Goal: Task Accomplishment & Management: Use online tool/utility

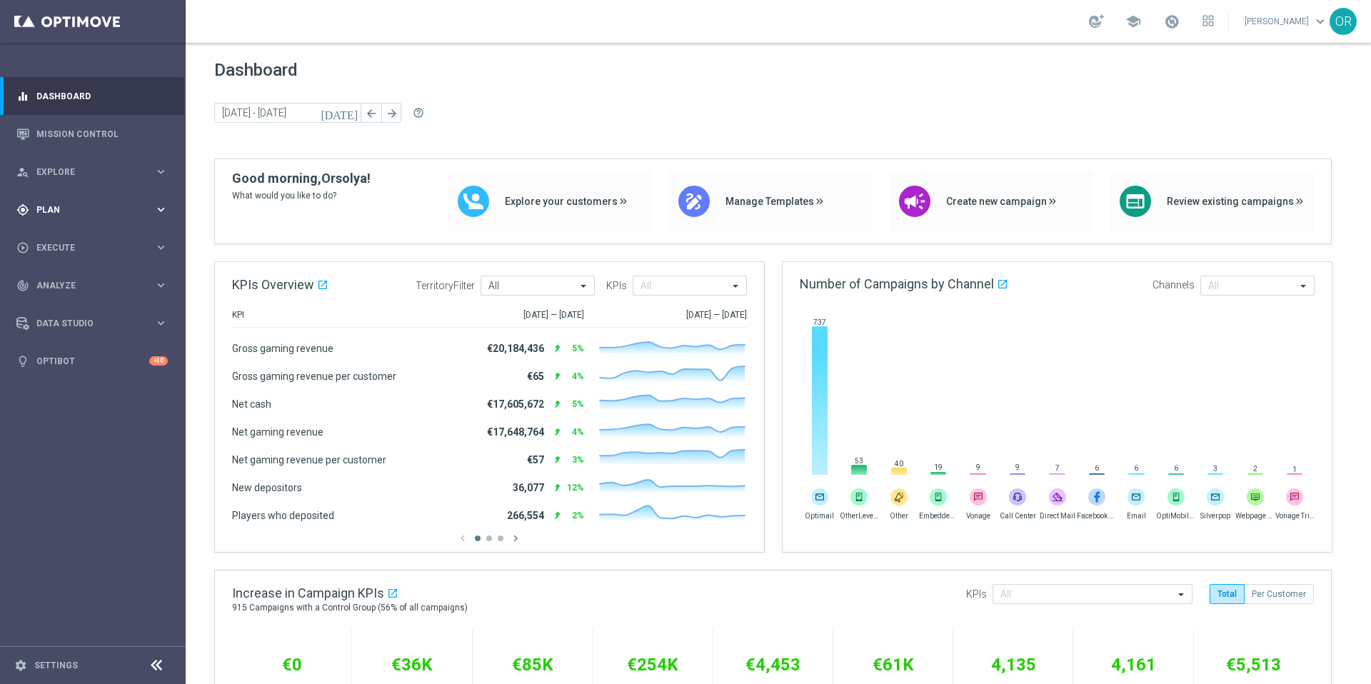
click at [68, 213] on span "Plan" at bounding box center [95, 210] width 118 height 9
click at [76, 283] on span "Templates" at bounding box center [89, 282] width 102 height 9
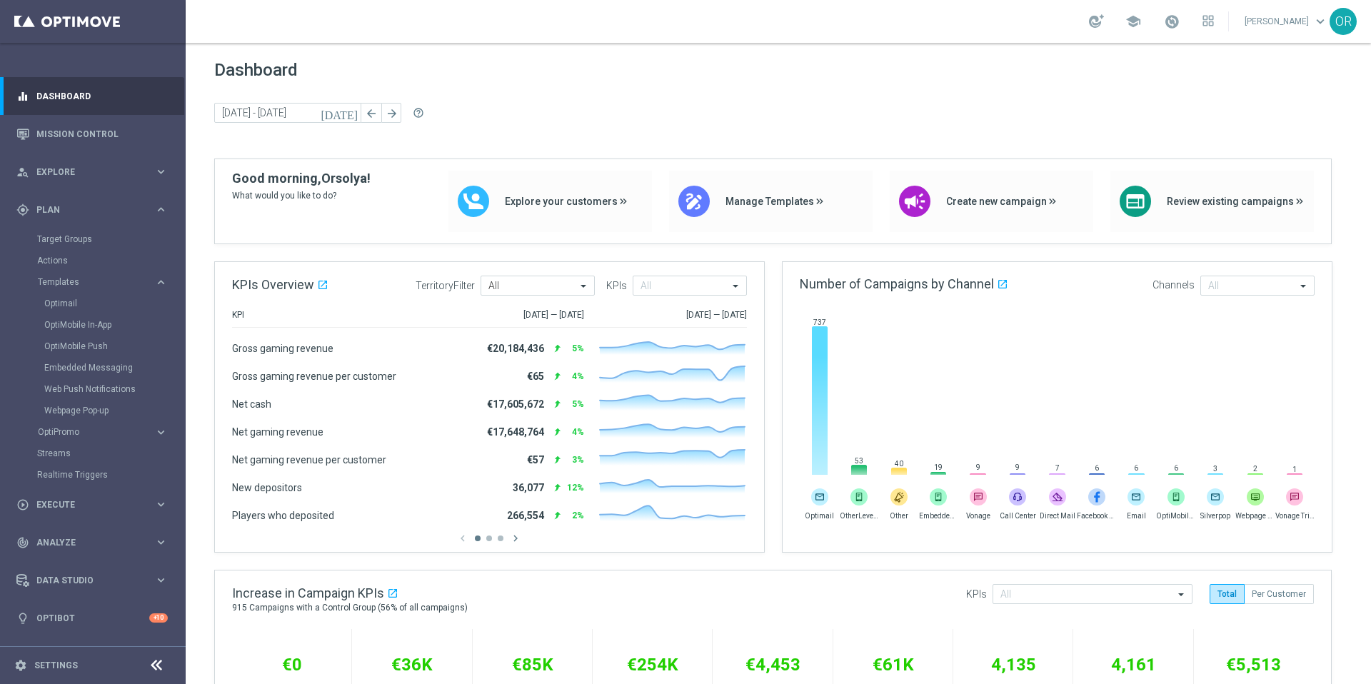
click at [84, 311] on div "Optimail" at bounding box center [114, 303] width 140 height 21
click at [71, 307] on link "Optimail" at bounding box center [96, 303] width 104 height 11
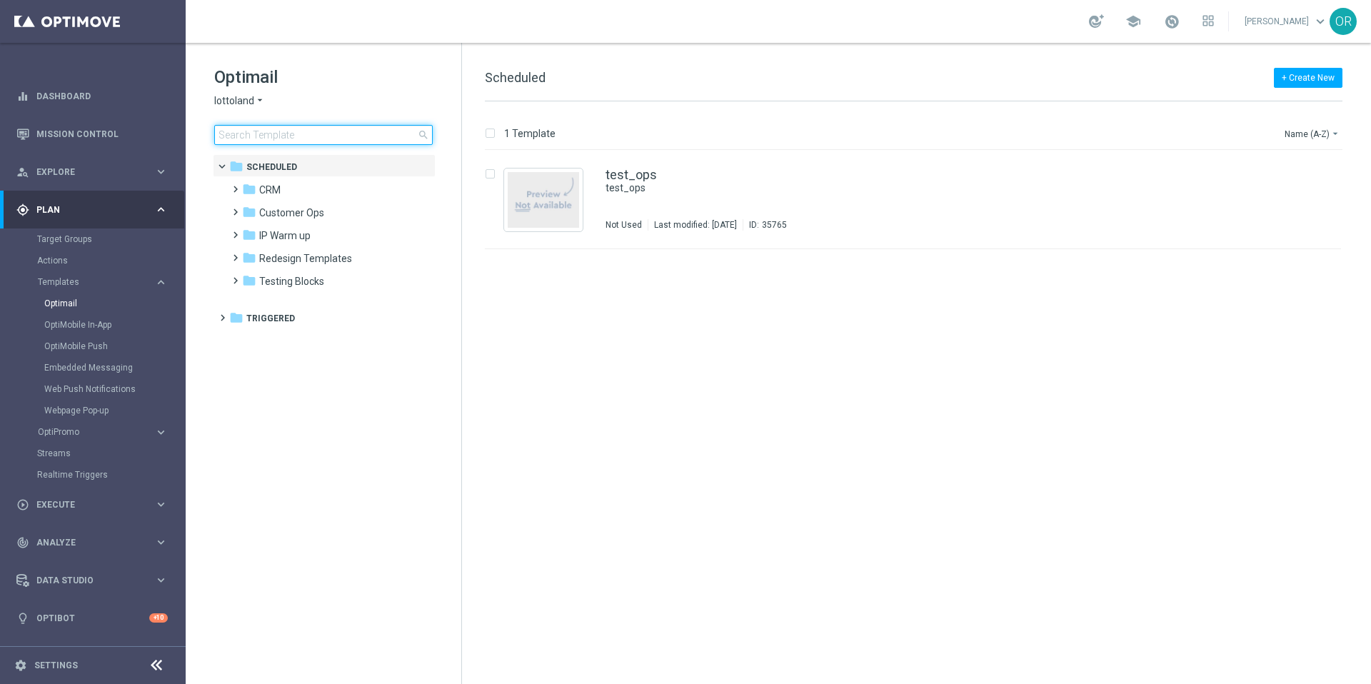
click at [306, 136] on input at bounding box center [323, 135] width 218 height 20
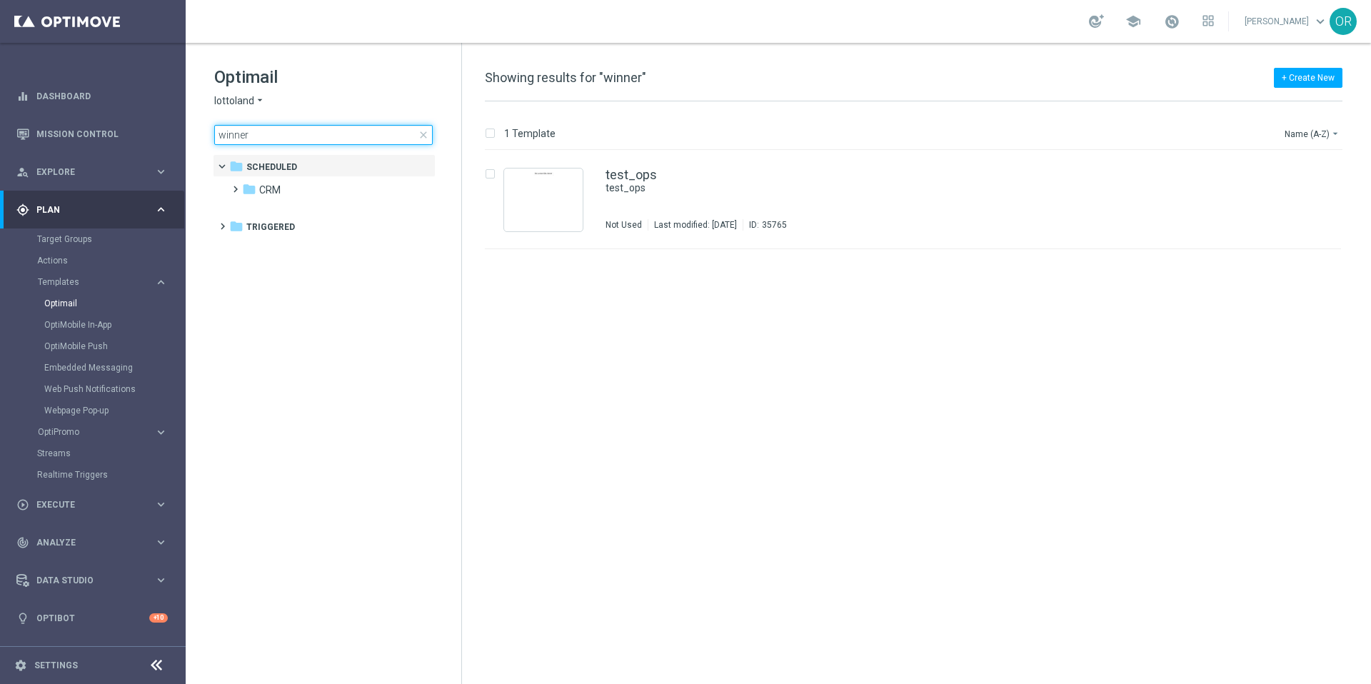
type input "winner"
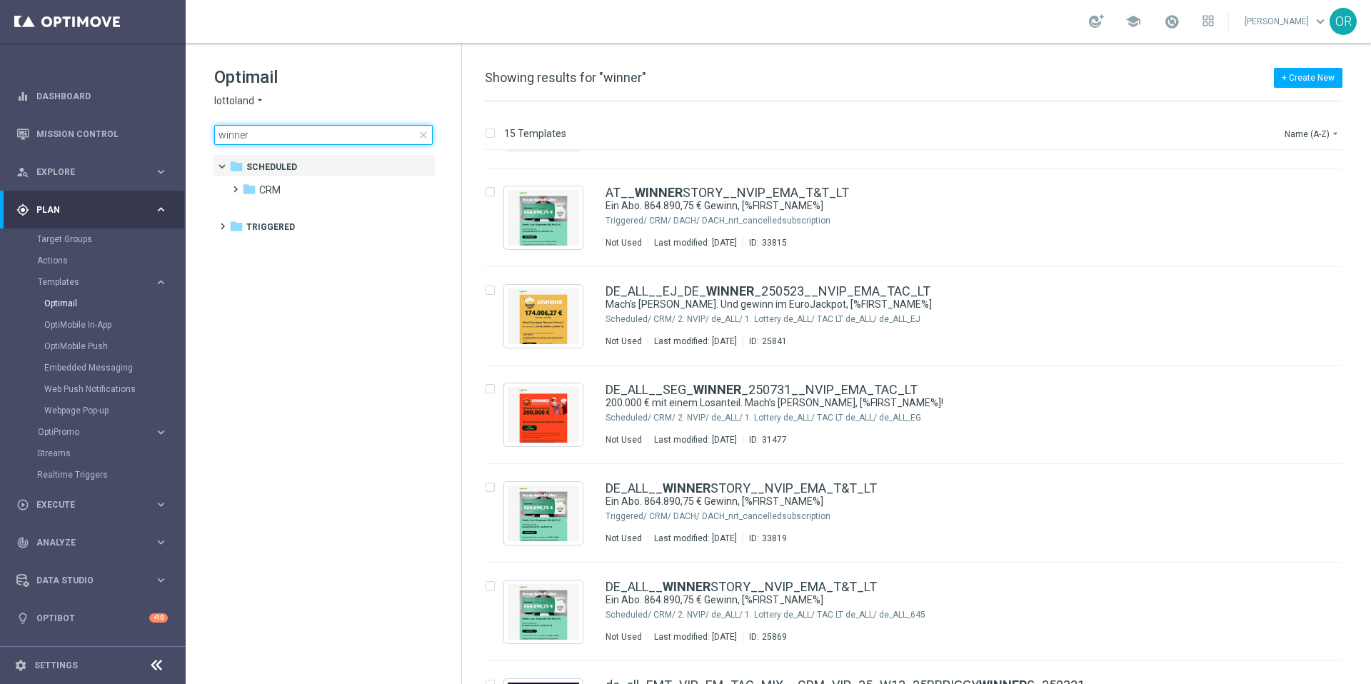
scroll to position [188, 0]
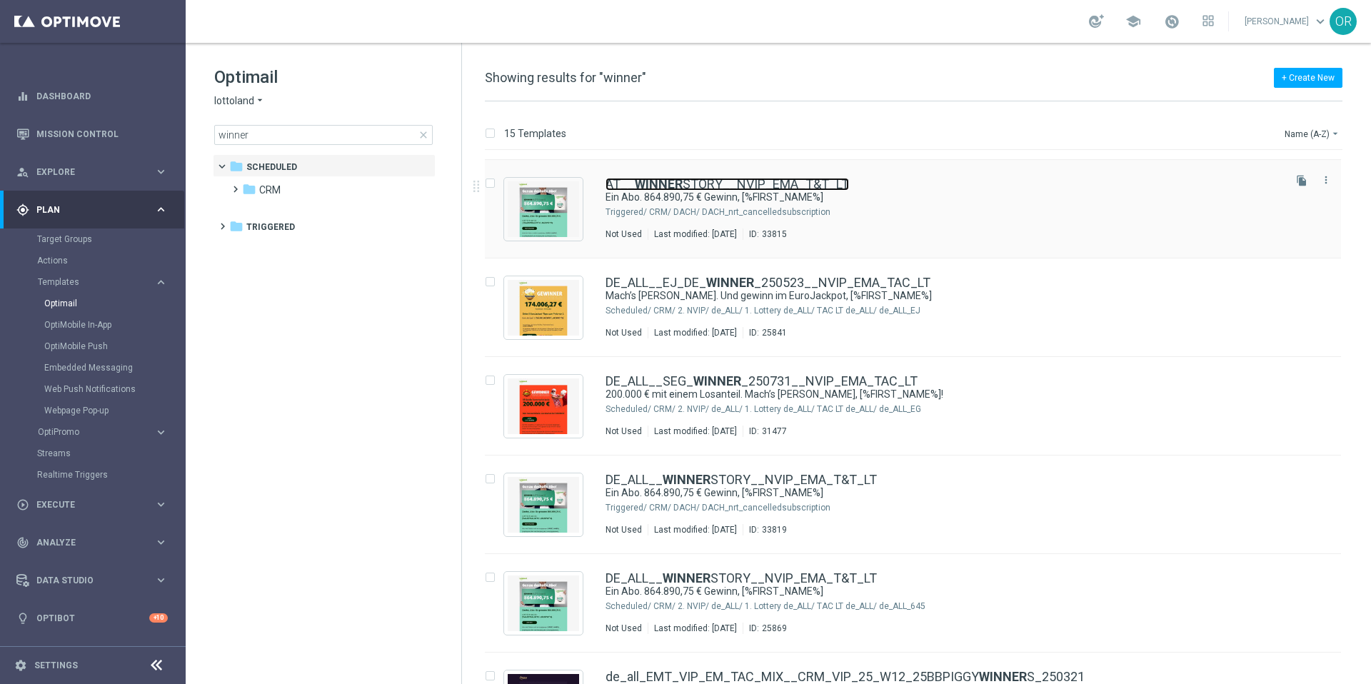
click at [715, 183] on link "AT__ WINNER STORY__NVIP_EMA_T&T_LT" at bounding box center [726, 184] width 243 height 13
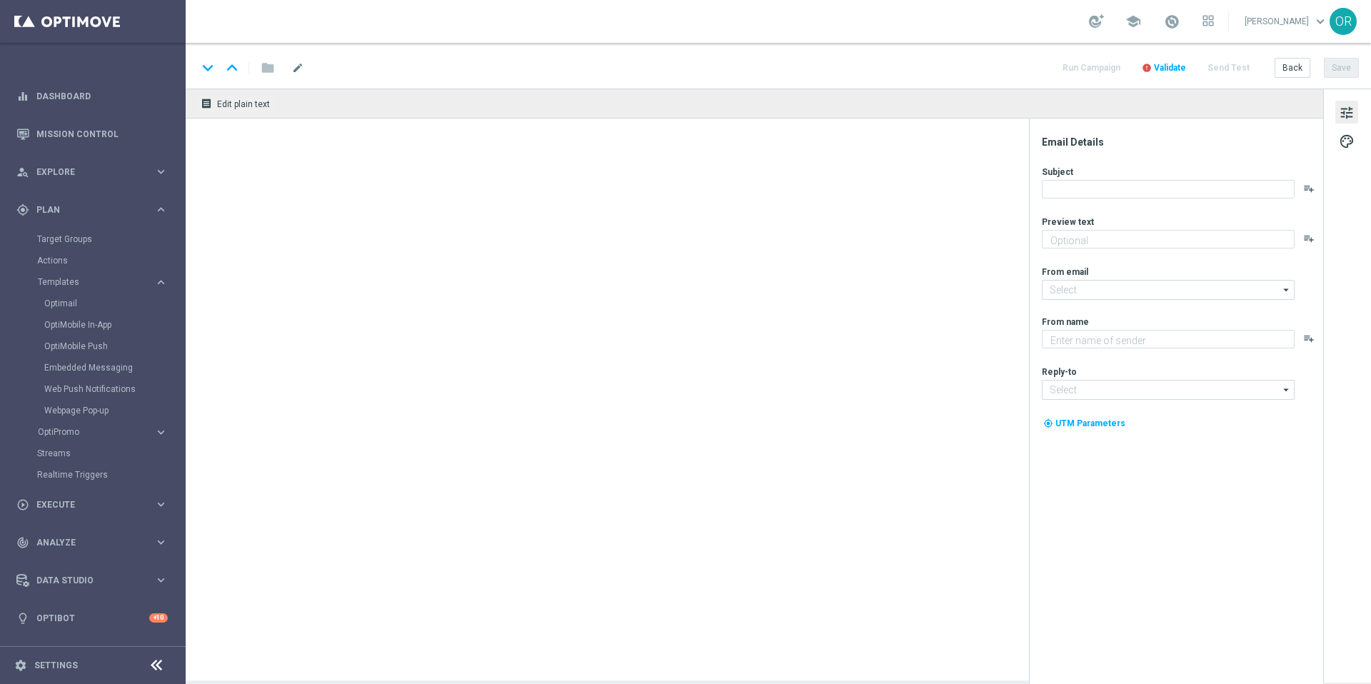
type textarea "Automatisch jeden Jackpot spielen mit unseren Abos."
type input "[EMAIL_ADDRESS][DOMAIN_NAME]"
type textarea "Lottoland"
type input "[EMAIL_ADDRESS][DOMAIN_NAME]"
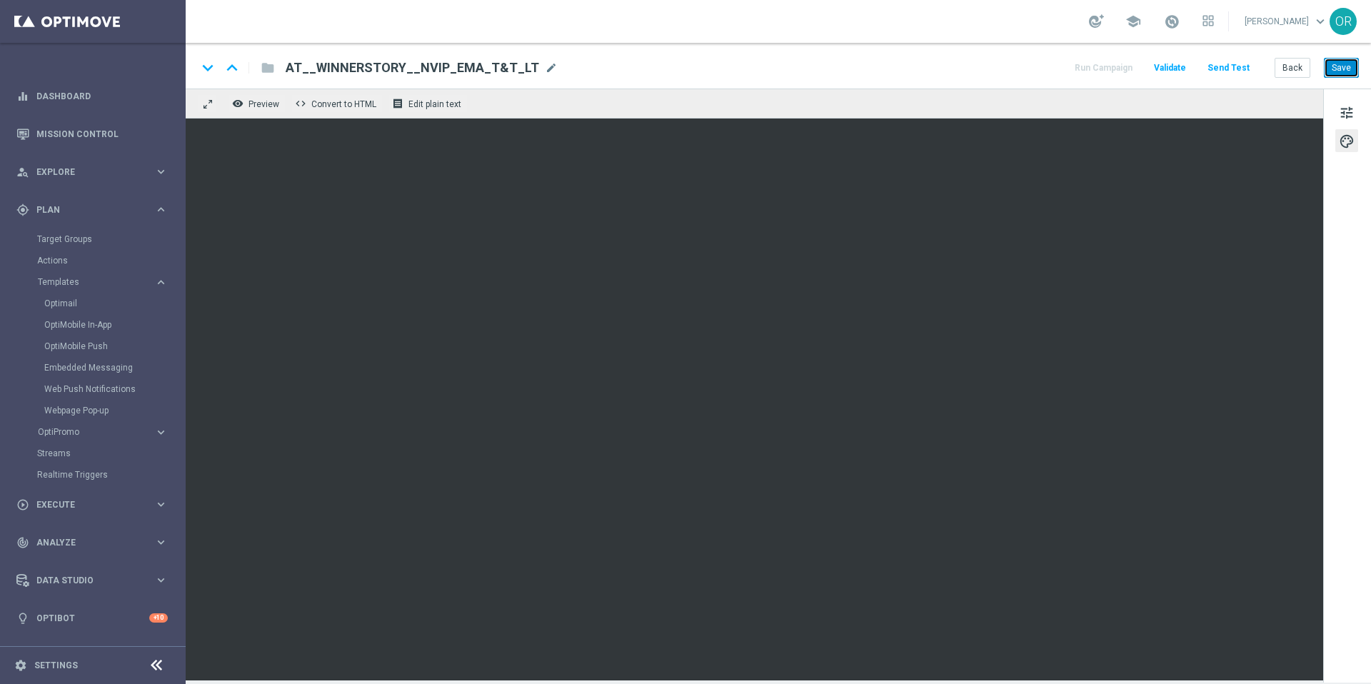
click at [1342, 68] on button "Save" at bounding box center [1341, 68] width 35 height 20
click at [73, 301] on link "Optimail" at bounding box center [96, 303] width 104 height 11
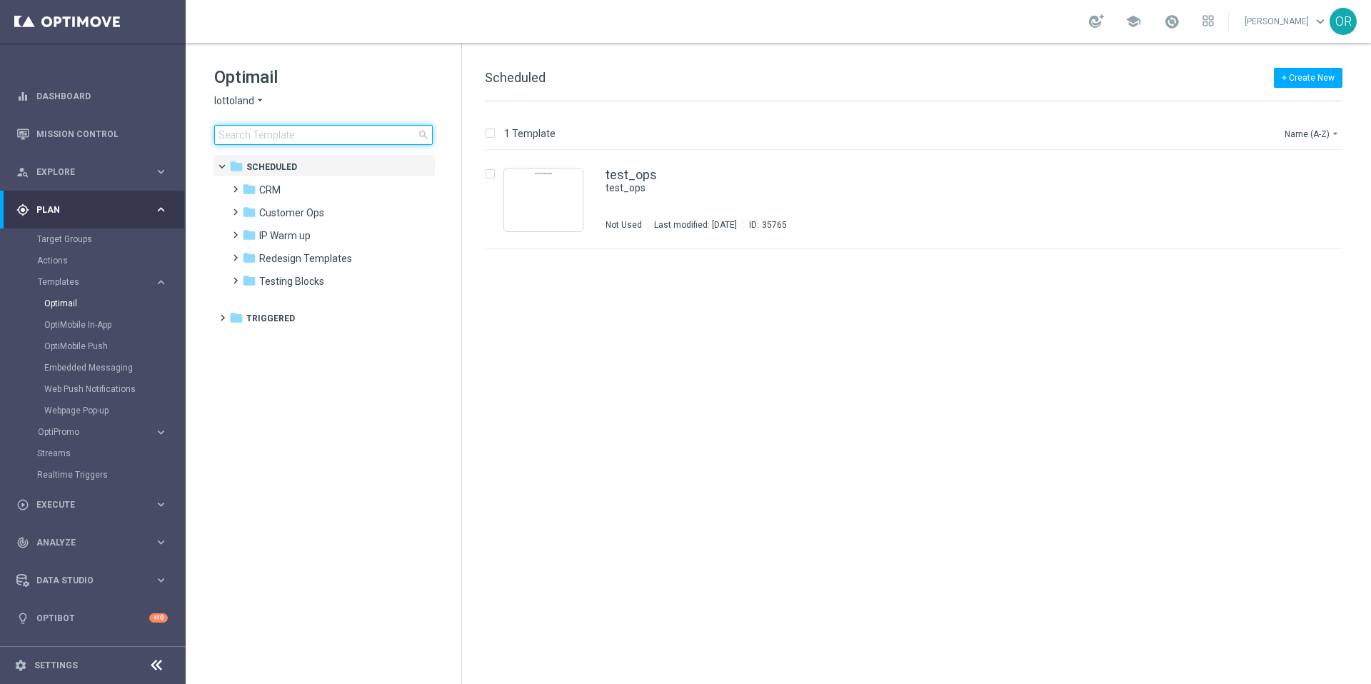
click at [281, 130] on input at bounding box center [323, 135] width 218 height 20
type input "winner"
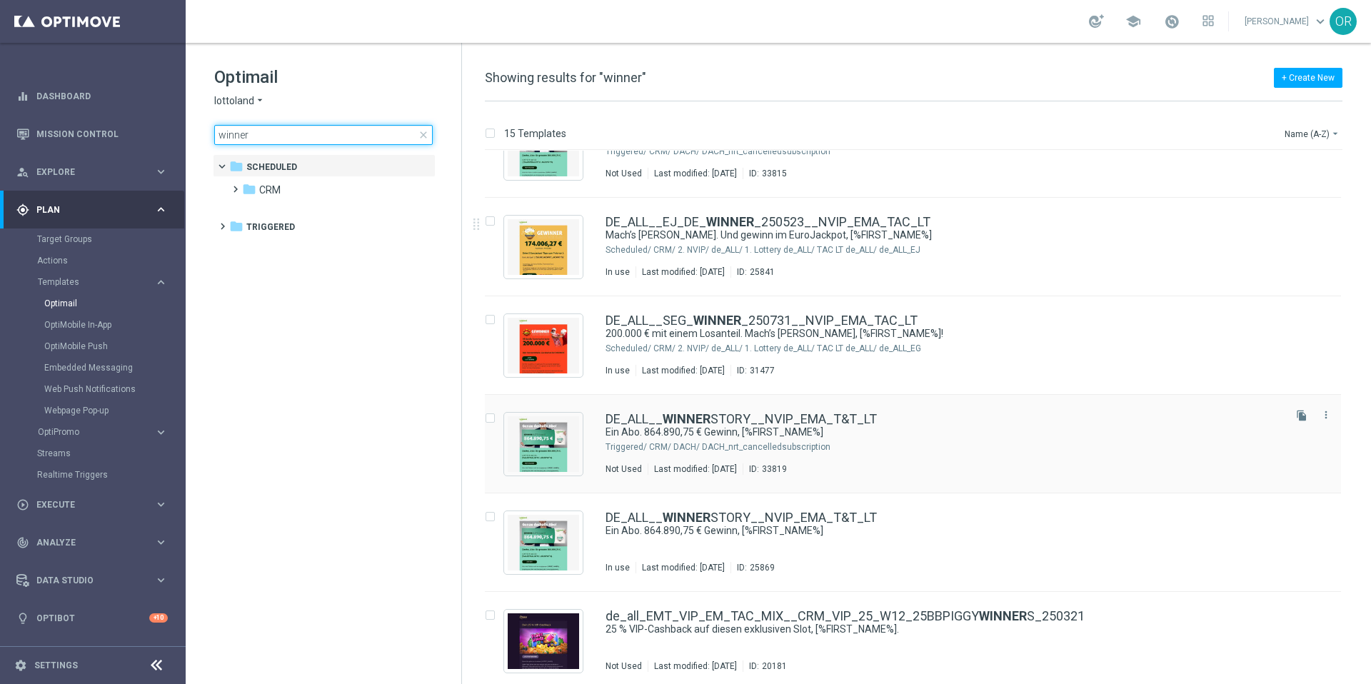
scroll to position [285, 0]
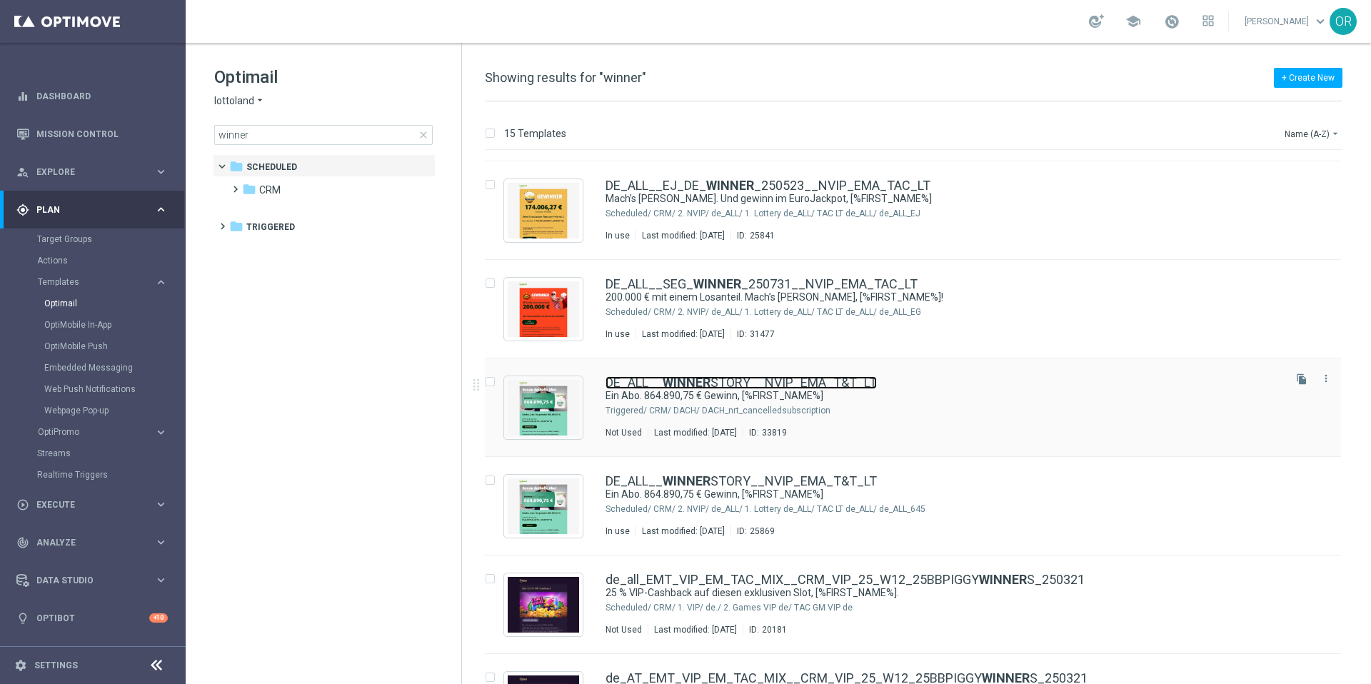
click at [700, 385] on b "WINNER" at bounding box center [686, 382] width 48 height 15
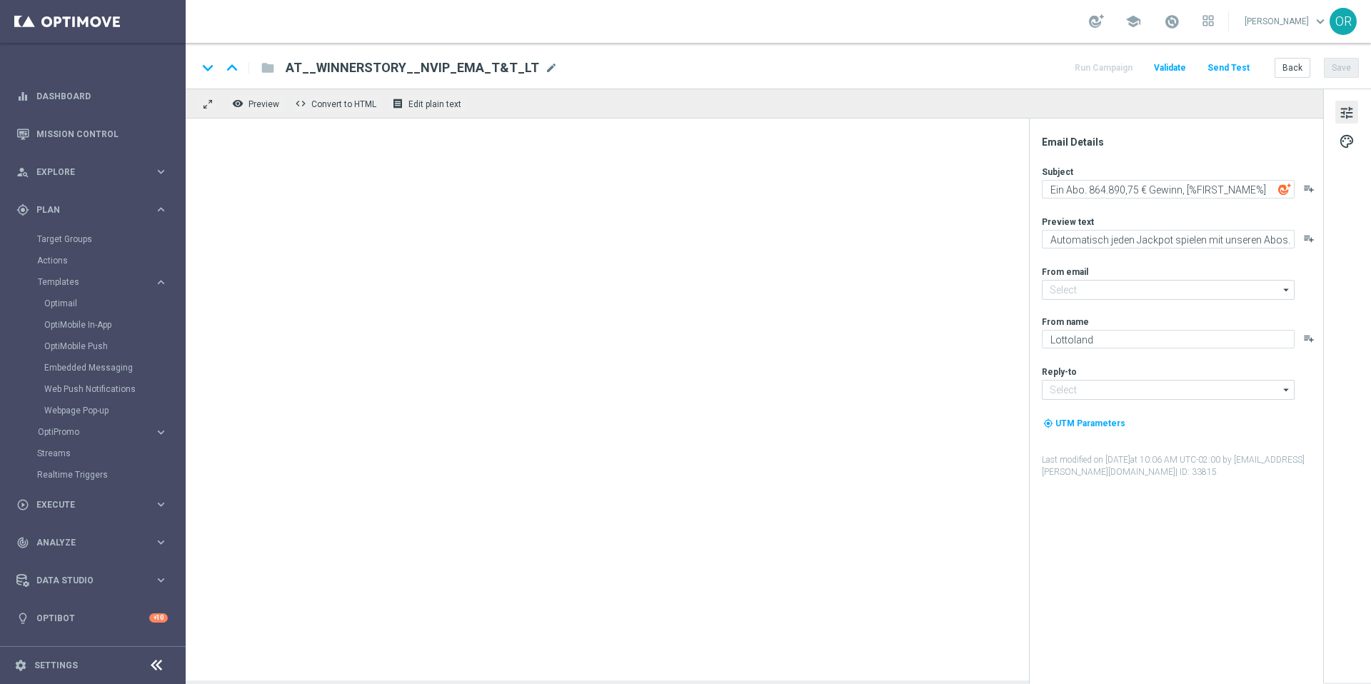
type input "[EMAIL_ADDRESS][DOMAIN_NAME]"
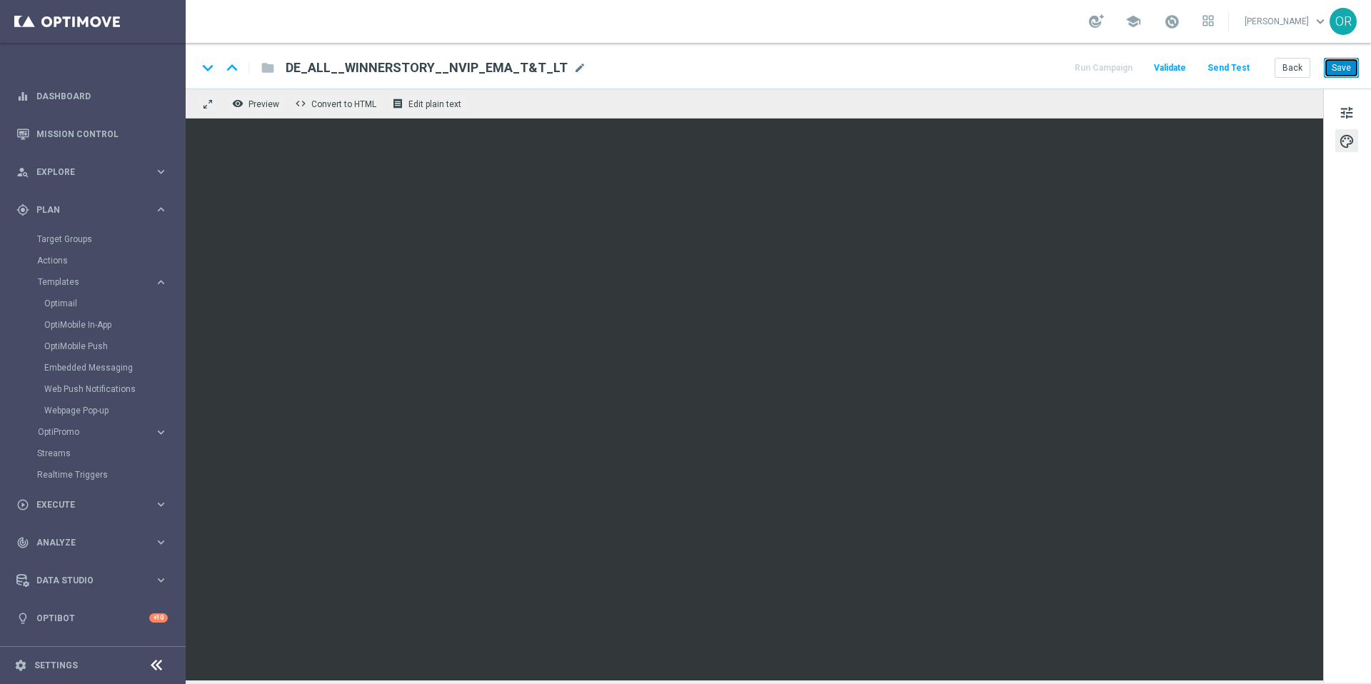
click at [1337, 66] on button "Save" at bounding box center [1341, 68] width 35 height 20
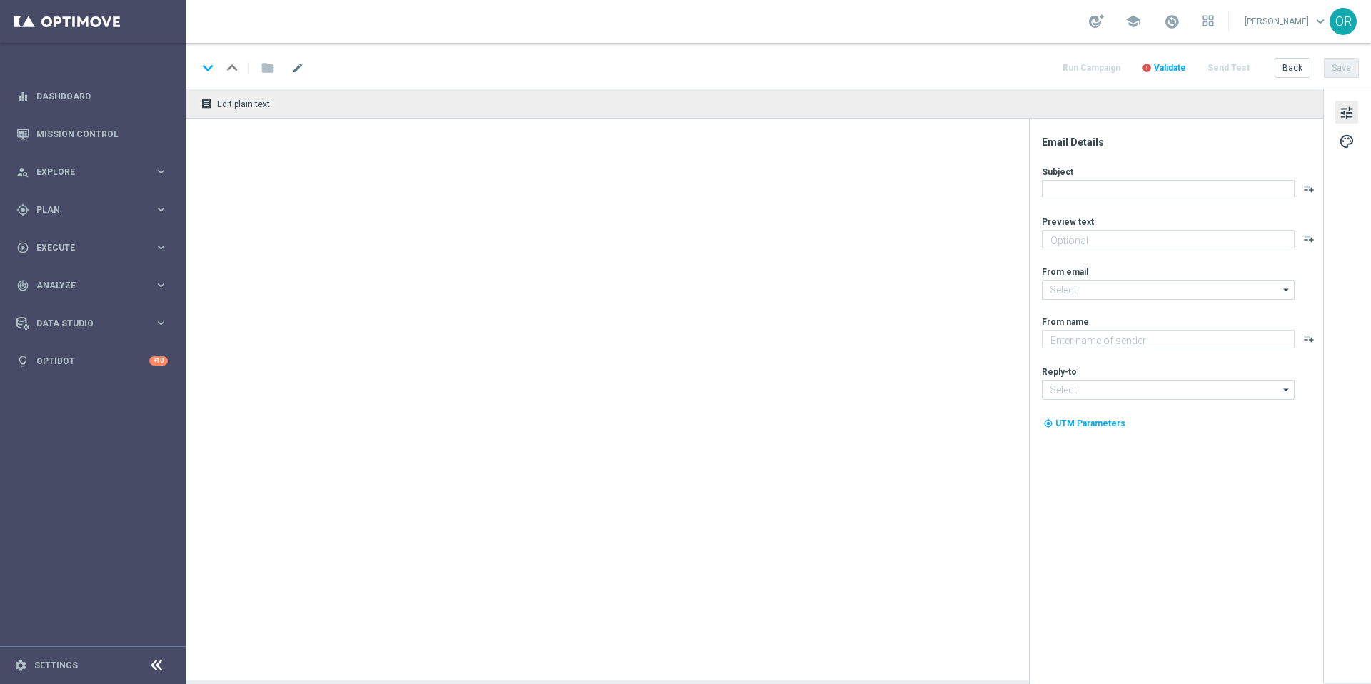
type textarea "Automatisch jeden Jackpot spielen mit unseren Abos."
type input "[EMAIL_ADDRESS][DOMAIN_NAME]"
type textarea "Lottoland"
type input "[EMAIL_ADDRESS][DOMAIN_NAME]"
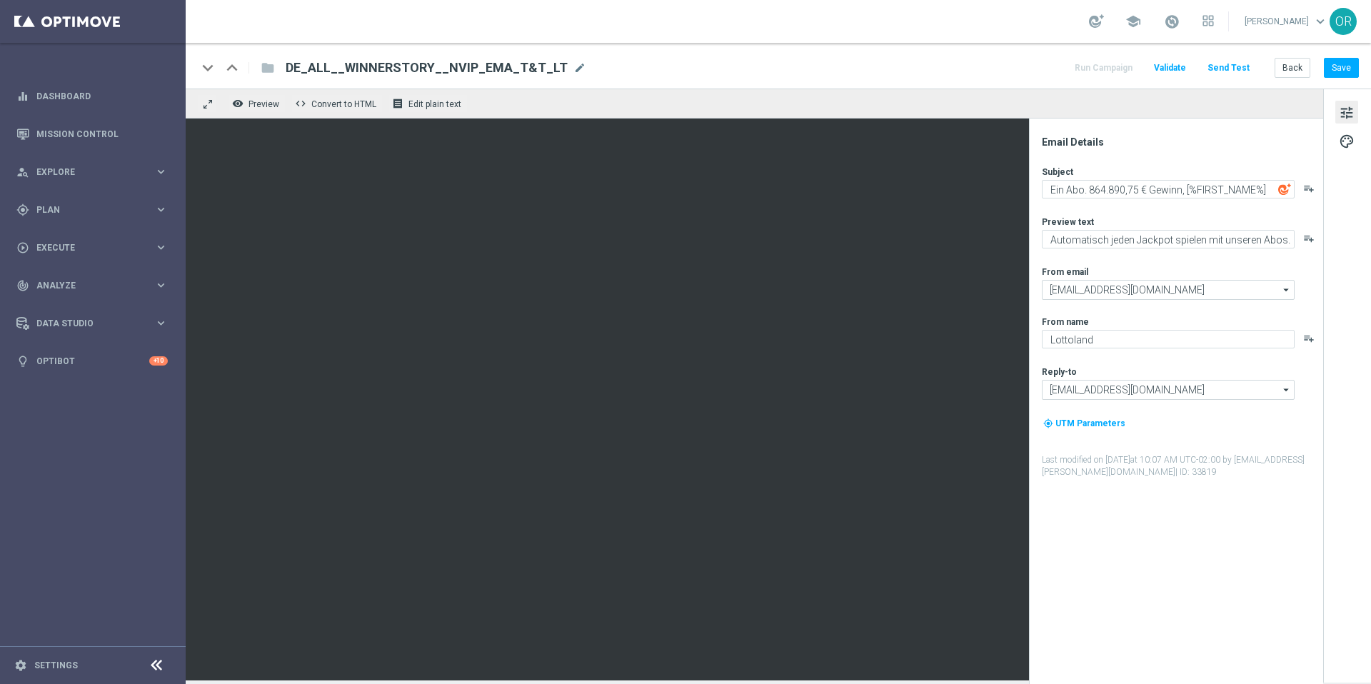
click at [232, 65] on div "keyboard_arrow_up" at bounding box center [231, 67] width 21 height 21
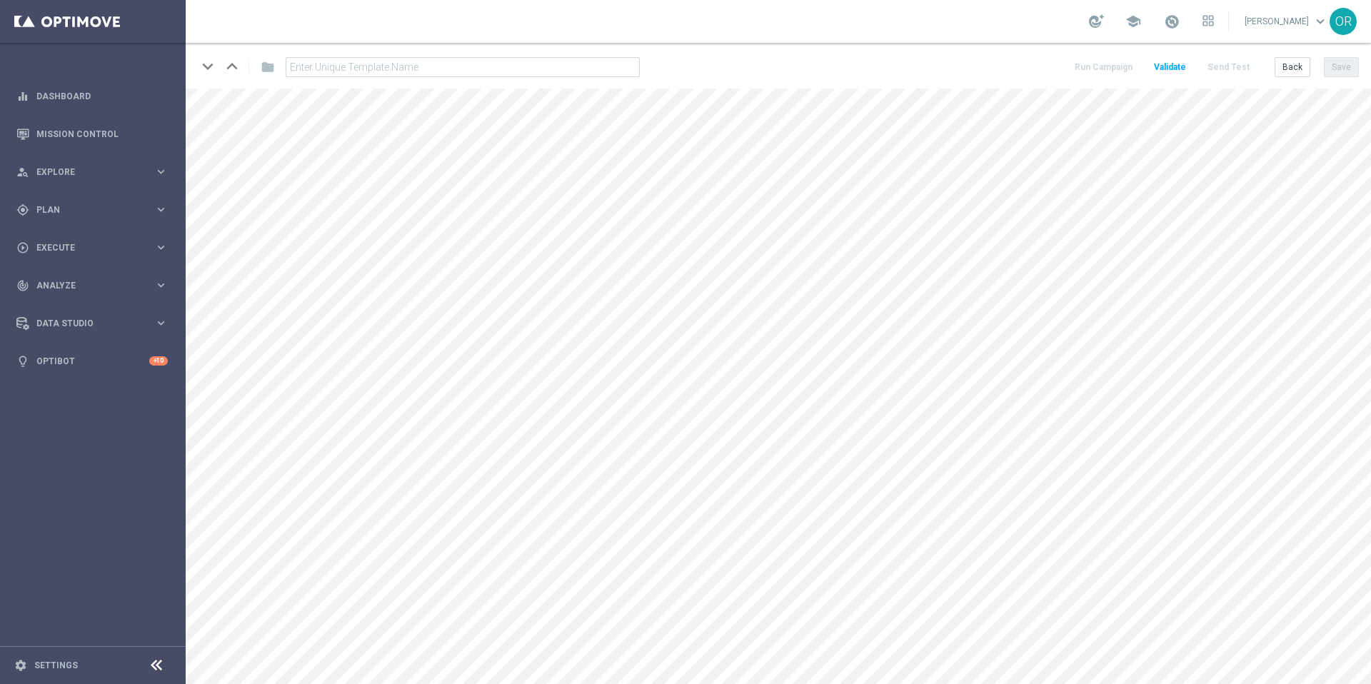
click at [211, 64] on div "keyboard_arrow_down keyboard_arrow_up" at bounding box center [207, 66] width 21 height 21
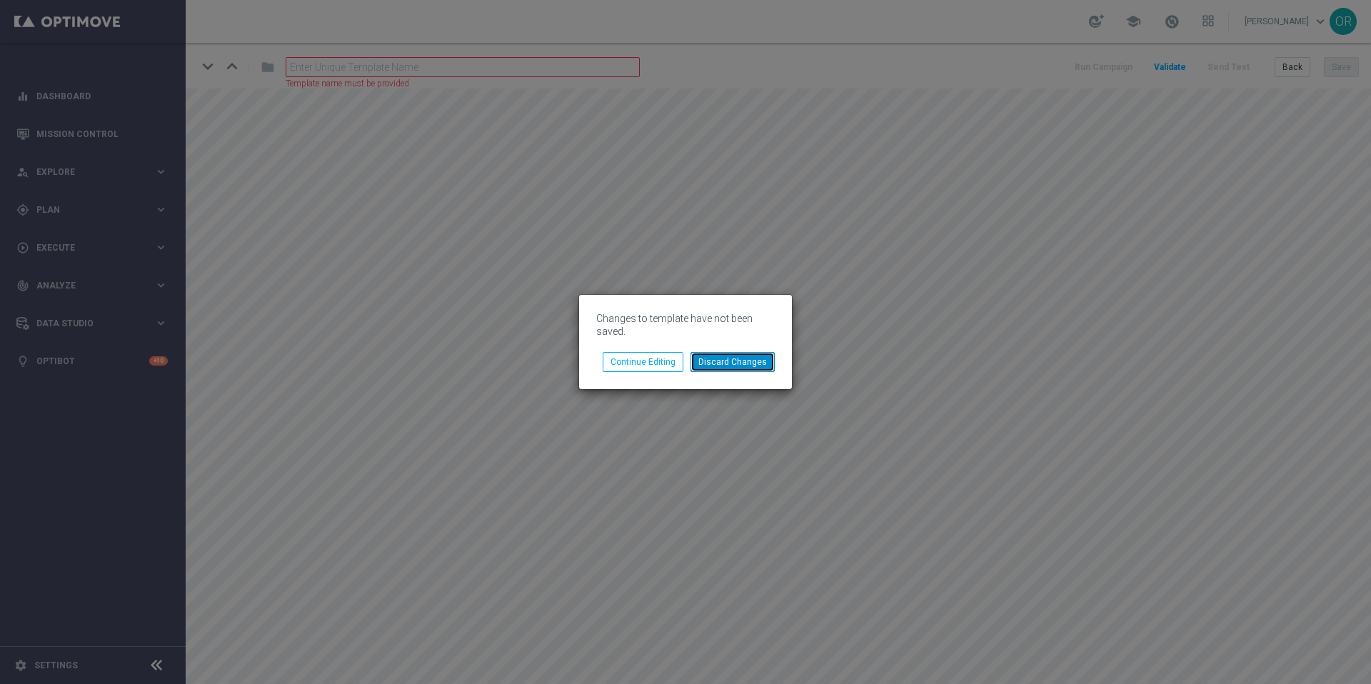
click at [752, 363] on button "Discard Changes" at bounding box center [732, 362] width 84 height 20
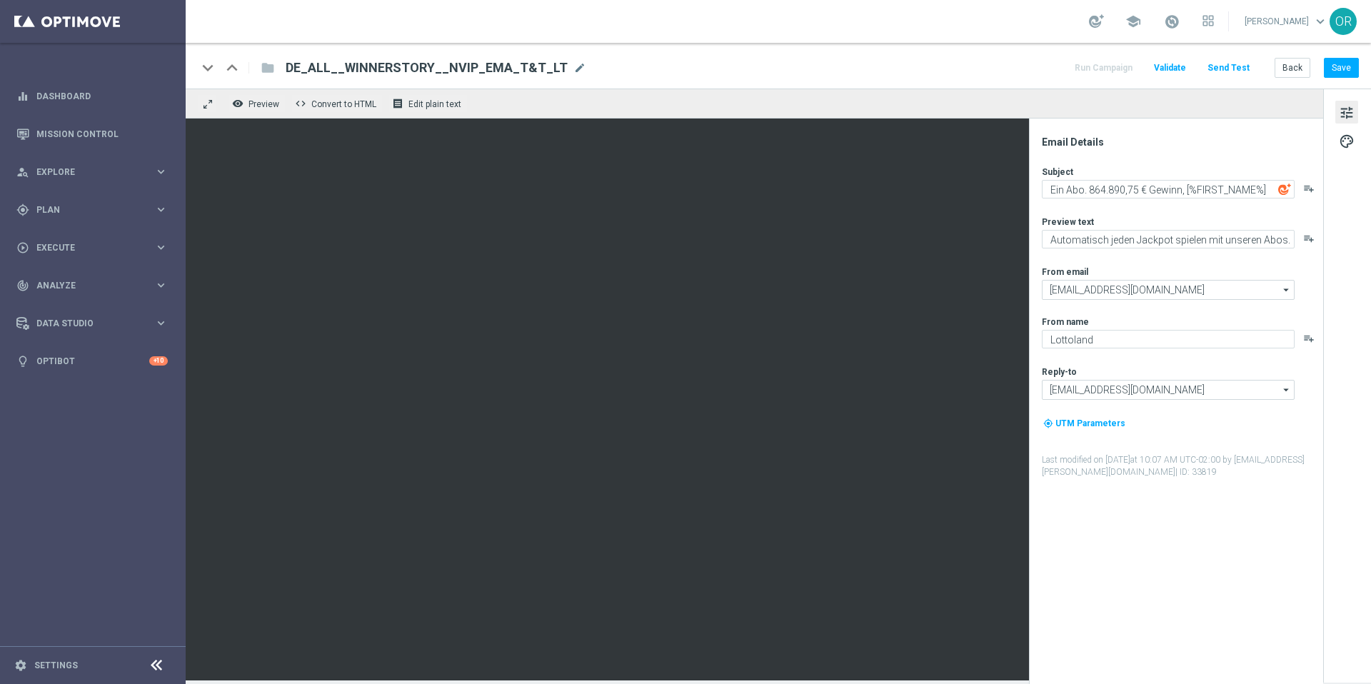
click at [272, 66] on div "folder" at bounding box center [260, 67] width 29 height 23
click at [267, 68] on div "folder" at bounding box center [260, 67] width 29 height 23
click at [67, 208] on span "Plan" at bounding box center [95, 210] width 118 height 9
click at [84, 281] on span "Templates" at bounding box center [89, 282] width 102 height 9
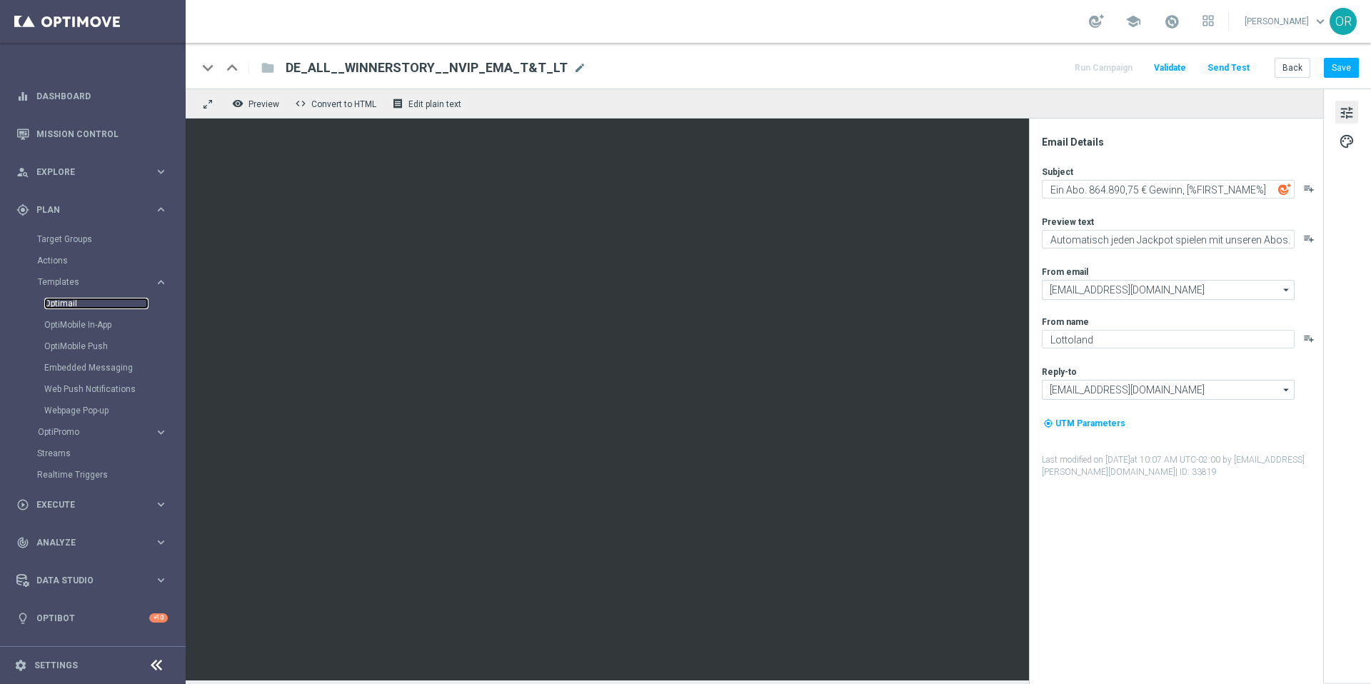
click at [78, 304] on link "Optimail" at bounding box center [96, 303] width 104 height 11
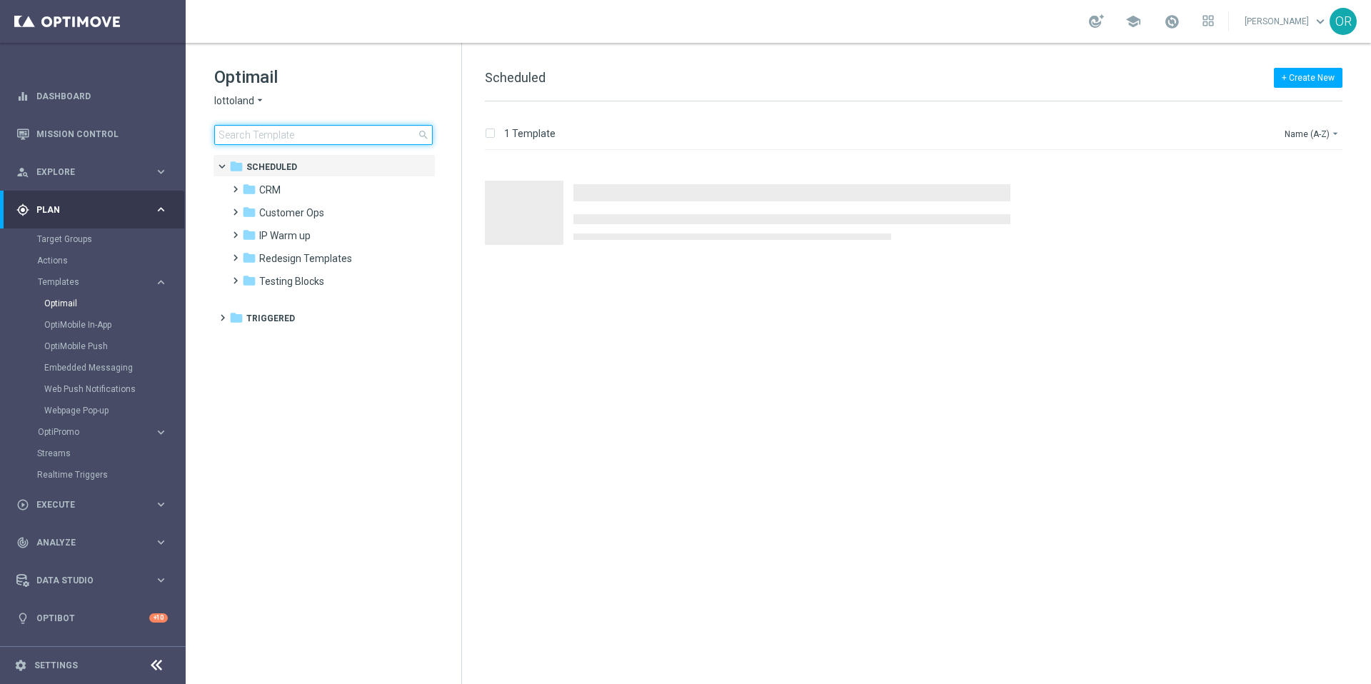
click at [293, 134] on input at bounding box center [323, 135] width 218 height 20
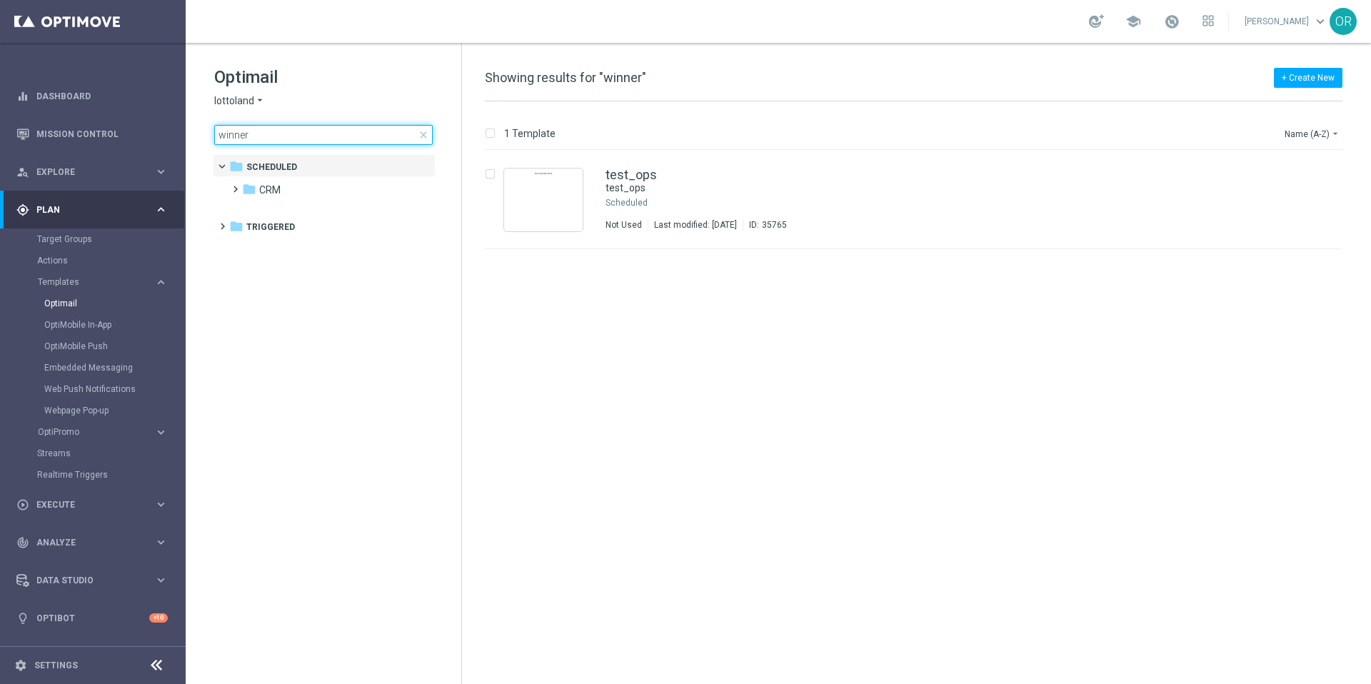
type input "winner"
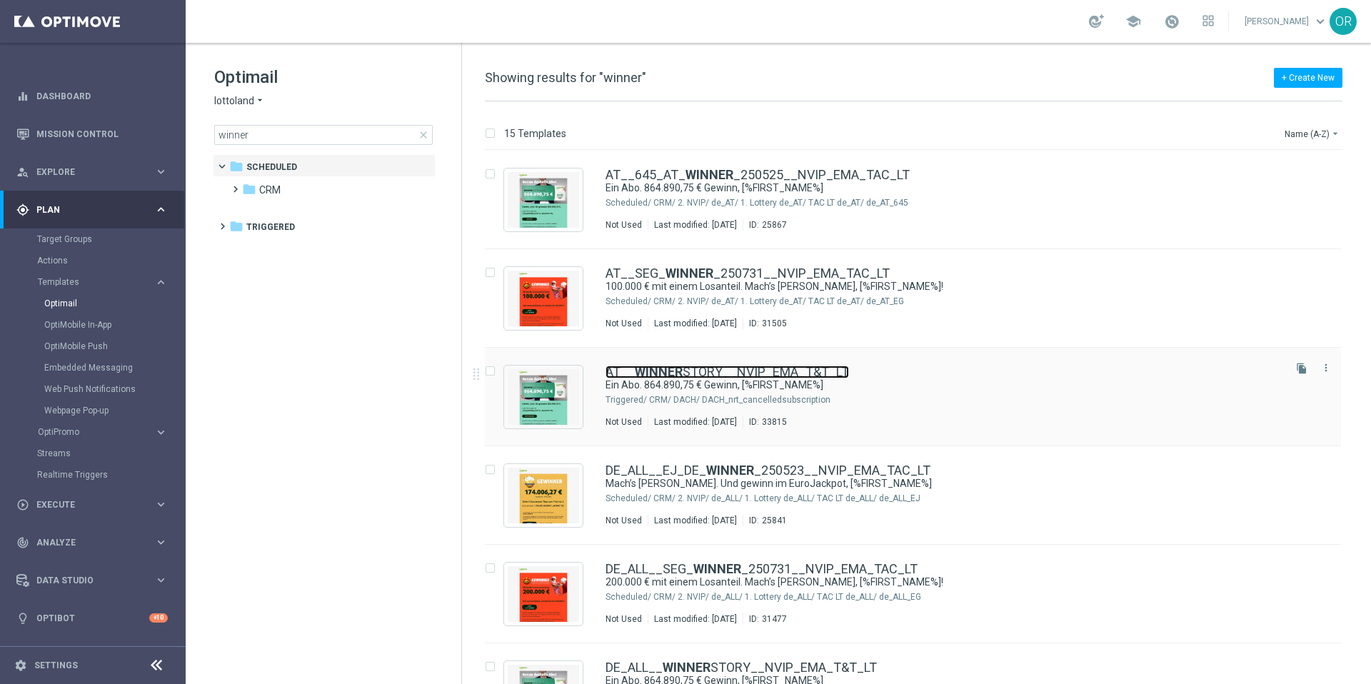
click at [721, 371] on link "AT__ WINNER STORY__NVIP_EMA_T&T_LT" at bounding box center [726, 372] width 243 height 13
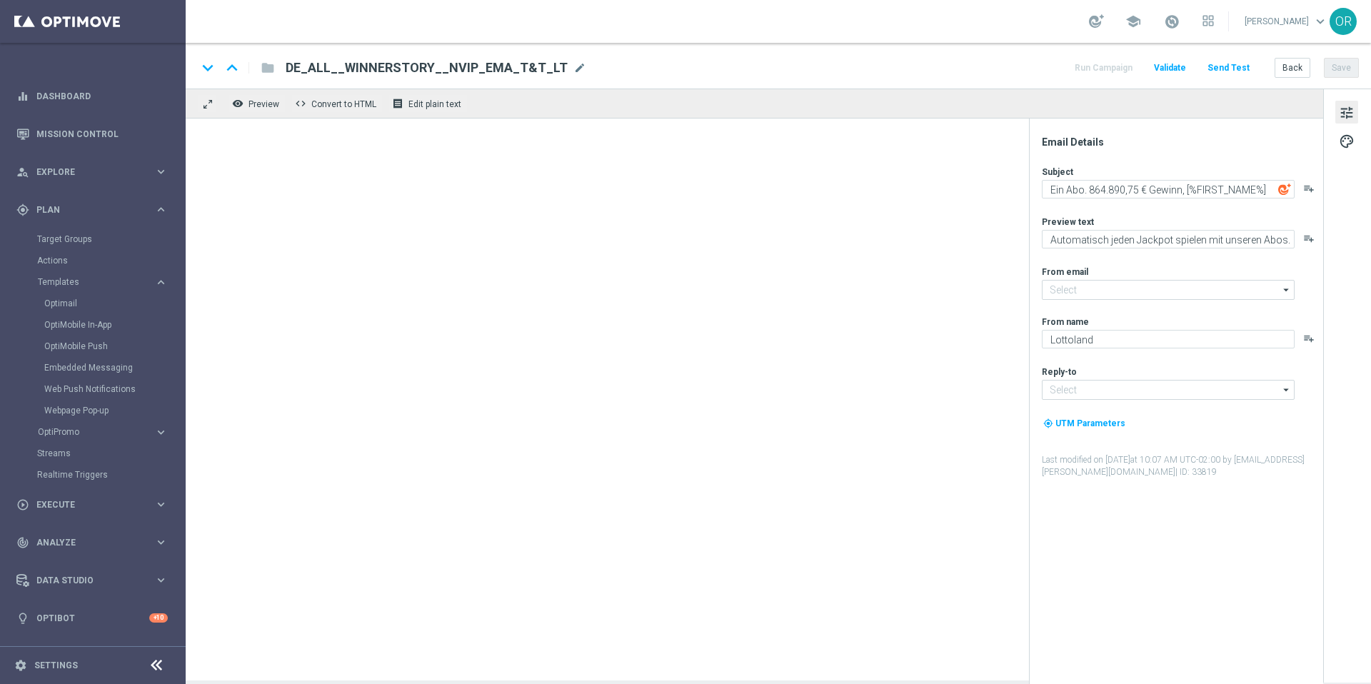
type input "[EMAIL_ADDRESS][DOMAIN_NAME]"
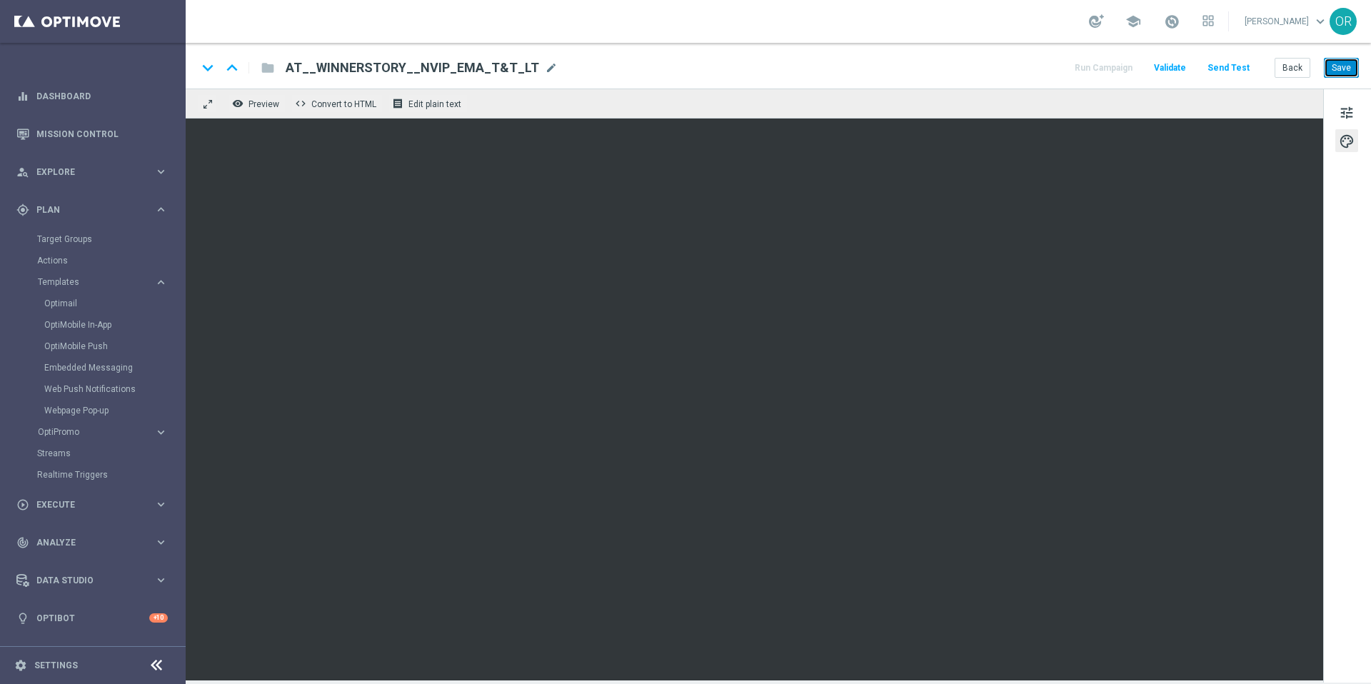
click at [1348, 68] on button "Save" at bounding box center [1341, 68] width 35 height 20
